Goal: Task Accomplishment & Management: Use online tool/utility

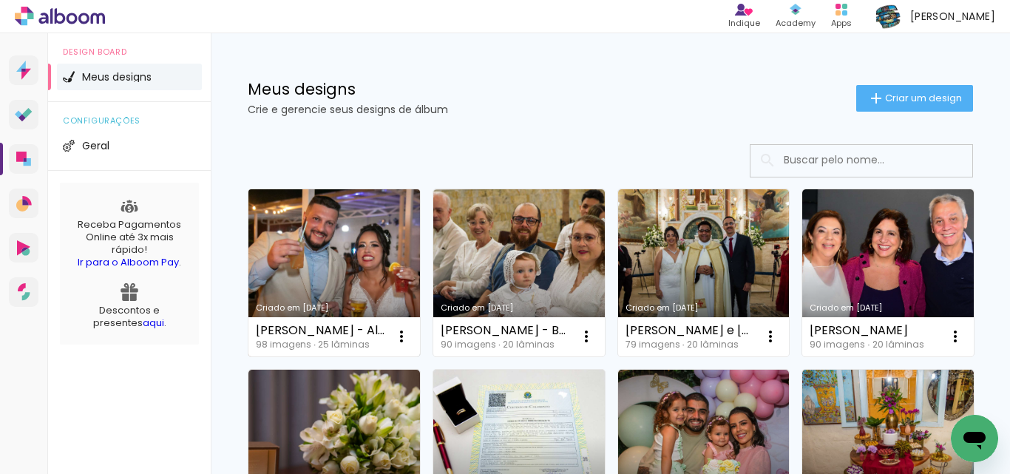
click at [310, 244] on link "Criado em [DATE]" at bounding box center [335, 272] width 172 height 167
click at [344, 246] on link "Criado em [DATE]" at bounding box center [335, 272] width 172 height 167
